Goal: Task Accomplishment & Management: Complete application form

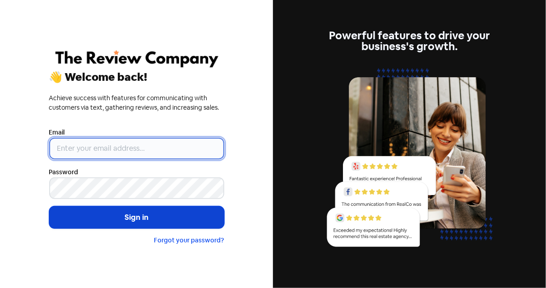
type input "[PERSON_NAME][EMAIL_ADDRESS][DOMAIN_NAME]"
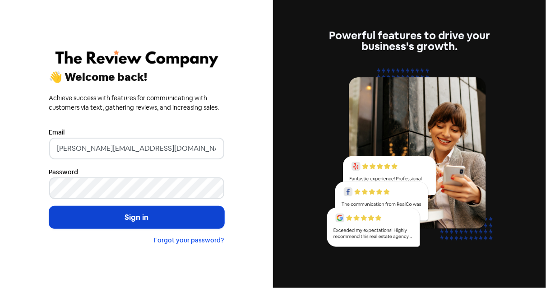
click at [140, 218] on button "Sign in" at bounding box center [136, 217] width 175 height 23
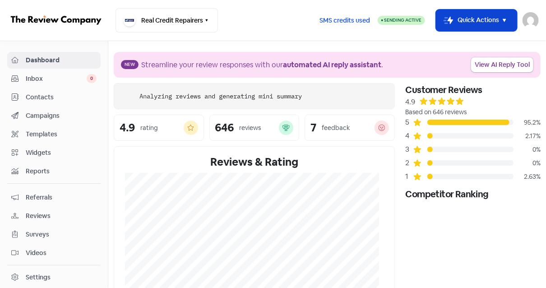
click at [464, 20] on button "Icon For Thunder-move Quick Actions" at bounding box center [476, 20] width 81 height 22
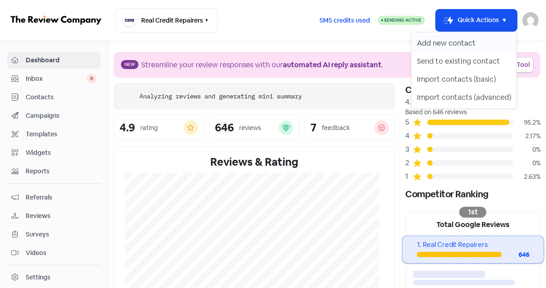
click at [460, 42] on button "Add new contact" at bounding box center [464, 43] width 105 height 18
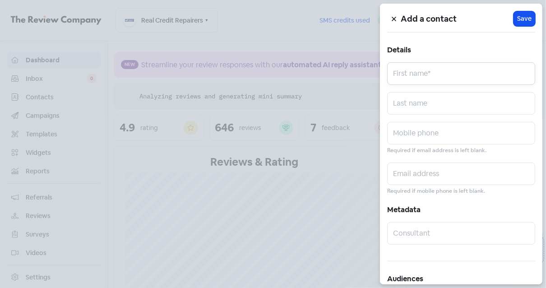
click at [402, 70] on input "text" at bounding box center [461, 73] width 148 height 23
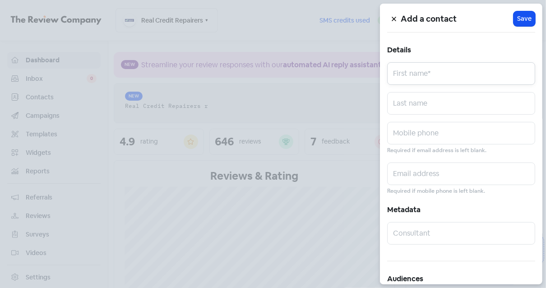
paste input "[PERSON_NAME]"
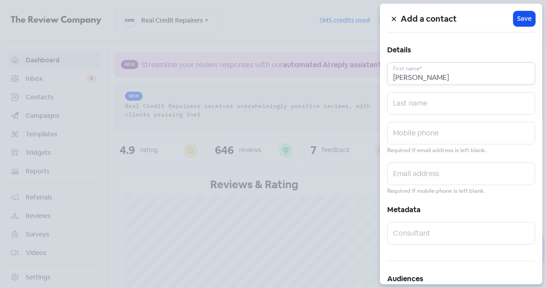
click at [421, 75] on input "[PERSON_NAME]" at bounding box center [461, 73] width 148 height 23
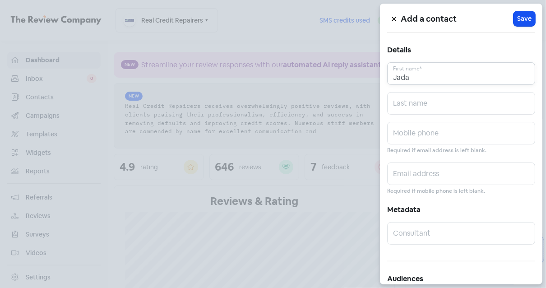
type input "Jada"
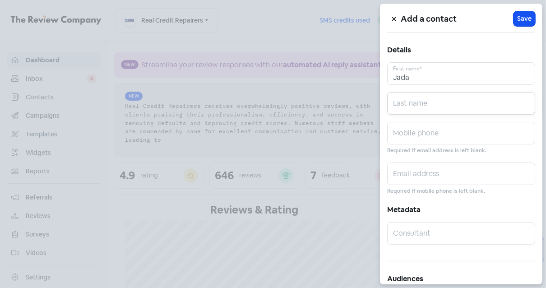
click at [415, 101] on input "text" at bounding box center [461, 103] width 148 height 23
paste input "Jadawani"
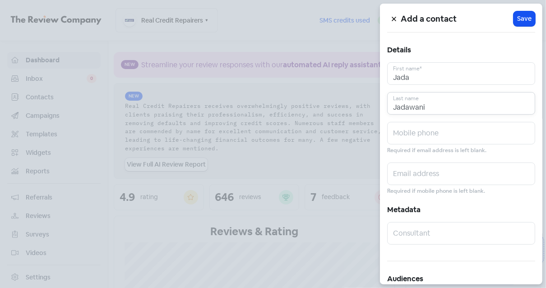
type input "Jadawani"
click at [412, 179] on input "text" at bounding box center [461, 173] width 148 height 23
paste input "[EMAIL_ADDRESS][DOMAIN_NAME]"
type input "[EMAIL_ADDRESS][DOMAIN_NAME]"
click at [421, 130] on input "text" at bounding box center [461, 133] width 148 height 23
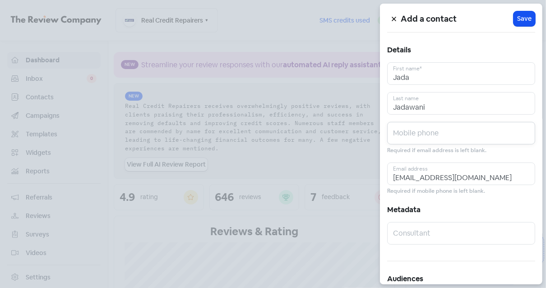
paste input "0432613022"
type input "0432613022"
click at [520, 22] on span "Save" at bounding box center [524, 18] width 14 height 9
